Goal: Check status: Check status

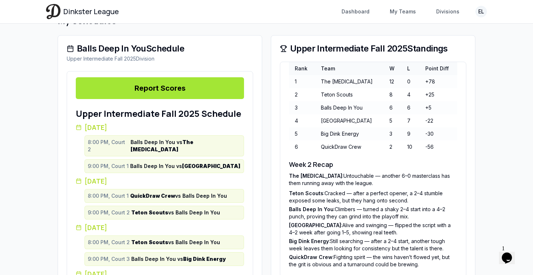
scroll to position [180, 0]
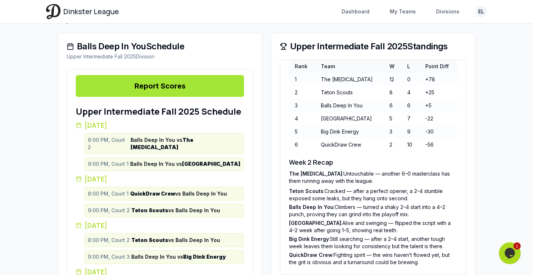
scroll to position [182, 0]
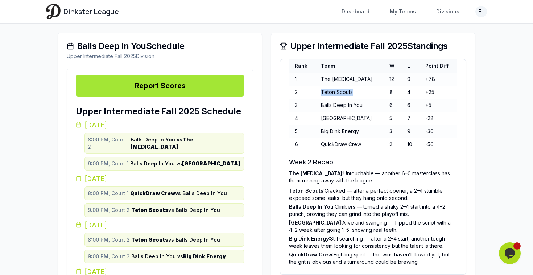
drag, startPoint x: 323, startPoint y: 93, endPoint x: 368, endPoint y: 90, distance: 45.1
click at [368, 90] on td "Teton Scouts" at bounding box center [349, 92] width 68 height 13
drag, startPoint x: 422, startPoint y: 92, endPoint x: 437, endPoint y: 93, distance: 15.2
click at [437, 93] on td "+25" at bounding box center [439, 92] width 38 height 13
drag, startPoint x: 387, startPoint y: 79, endPoint x: 376, endPoint y: 81, distance: 11.7
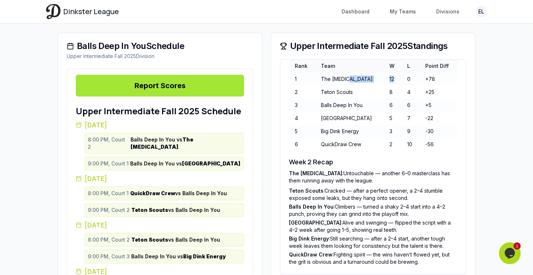
click at [376, 81] on tr "1 The [MEDICAL_DATA] 12 0 +78" at bounding box center [373, 79] width 168 height 13
drag, startPoint x: 401, startPoint y: 78, endPoint x: 409, endPoint y: 78, distance: 8.0
click at [409, 78] on td "0" at bounding box center [411, 79] width 18 height 13
click at [391, 80] on td "12" at bounding box center [393, 79] width 18 height 13
drag, startPoint x: 391, startPoint y: 80, endPoint x: 379, endPoint y: 80, distance: 12.7
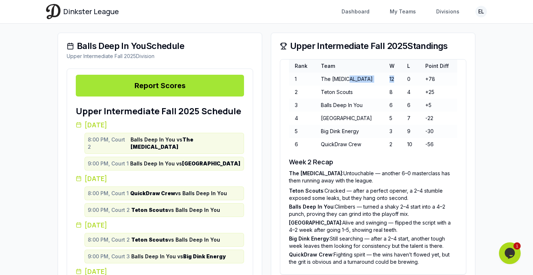
click at [379, 80] on tr "1 The [MEDICAL_DATA] 12 0 +78" at bounding box center [373, 79] width 168 height 13
click at [397, 105] on td "6" at bounding box center [393, 105] width 18 height 13
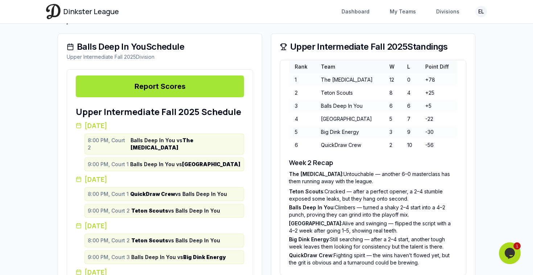
scroll to position [173, 0]
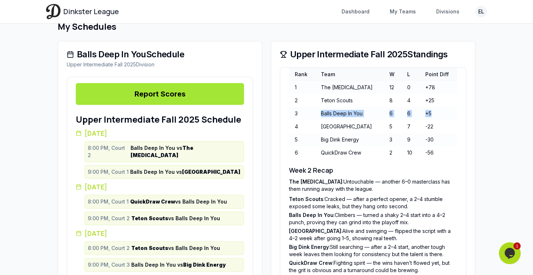
drag, startPoint x: 433, startPoint y: 111, endPoint x: 321, endPoint y: 112, distance: 112.1
click at [321, 112] on tr "3 Balls Deep In You 6 6 +5" at bounding box center [373, 113] width 168 height 13
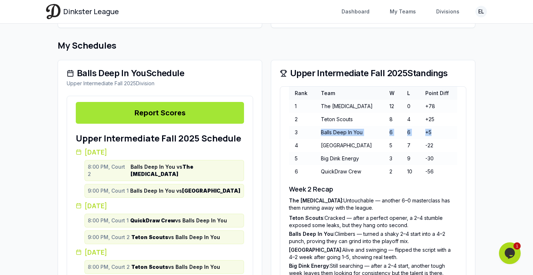
scroll to position [108, 0]
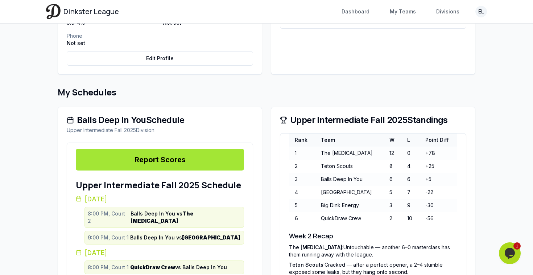
click at [328, 155] on td "The [MEDICAL_DATA]" at bounding box center [349, 153] width 68 height 13
click at [324, 155] on td "The [MEDICAL_DATA]" at bounding box center [349, 153] width 68 height 13
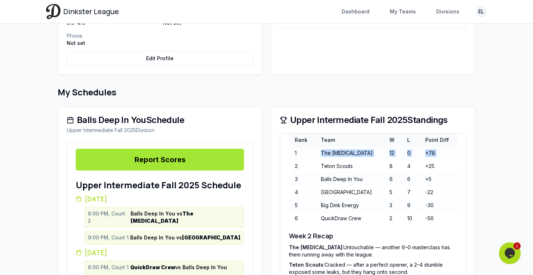
drag, startPoint x: 322, startPoint y: 155, endPoint x: 441, endPoint y: 149, distance: 119.5
click at [441, 149] on tr "1 The [MEDICAL_DATA] 12 0 +78" at bounding box center [373, 153] width 168 height 13
